Goal: Find specific page/section: Find specific page/section

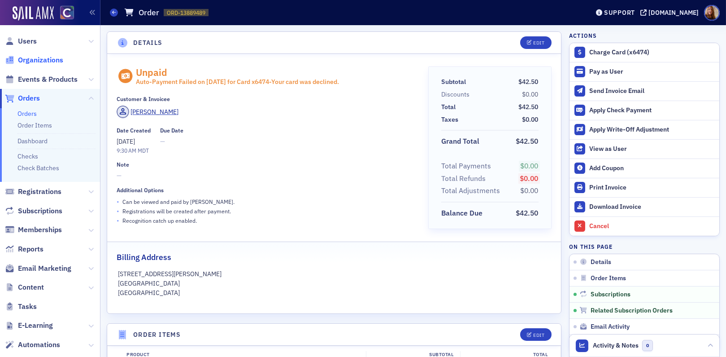
scroll to position [22, 0]
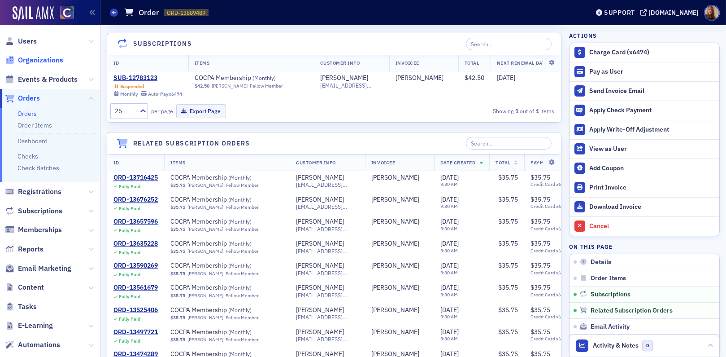
click at [31, 56] on span "Organizations" at bounding box center [40, 60] width 45 height 10
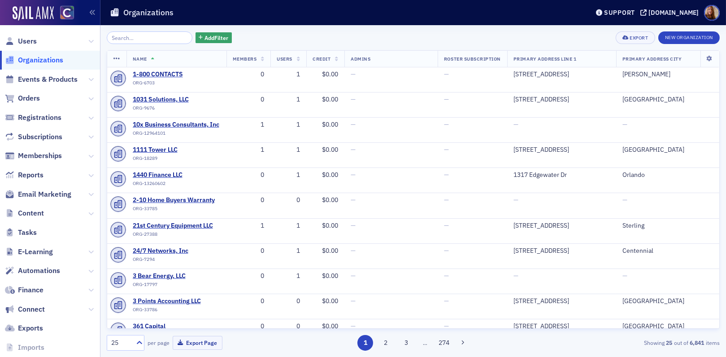
click at [136, 37] on input "search" at bounding box center [150, 37] width 86 height 13
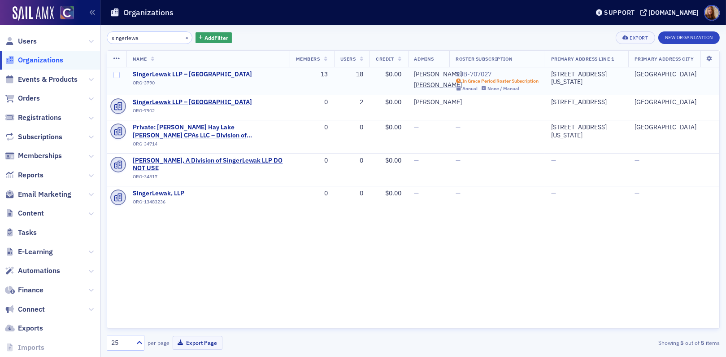
type input "singerlewa"
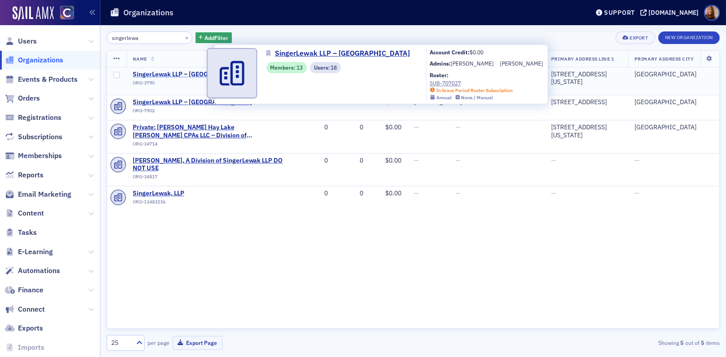
click at [170, 73] on span "SingerLewak LLP – [GEOGRAPHIC_DATA]" at bounding box center [192, 74] width 119 height 8
select select "US"
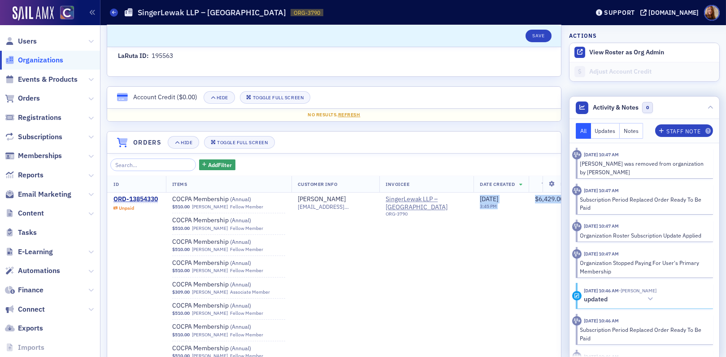
scroll to position [0, 81]
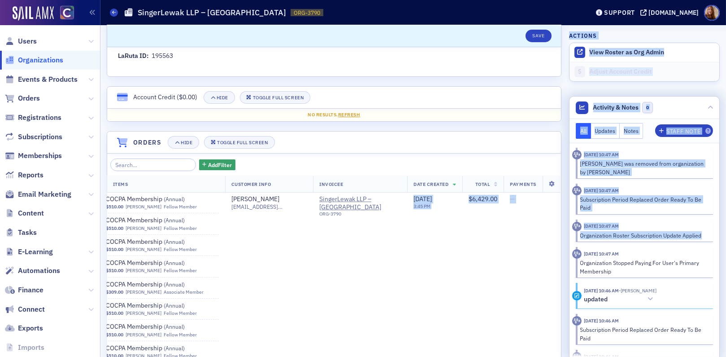
drag, startPoint x: 435, startPoint y: 252, endPoint x: 565, endPoint y: 252, distance: 130.1
click at [565, 252] on div "Scroll to Save Name * SingerLewak LLP – [GEOGRAPHIC_DATA] Logo Max 250MB Select…" at bounding box center [413, 301] width 613 height 1637
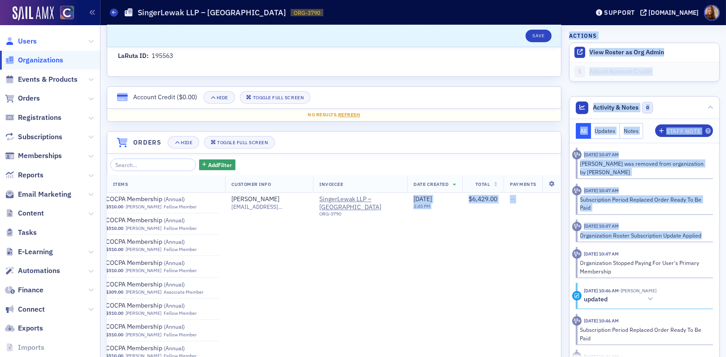
click at [30, 41] on span "Users" at bounding box center [27, 41] width 19 height 10
